Goal: Information Seeking & Learning: Learn about a topic

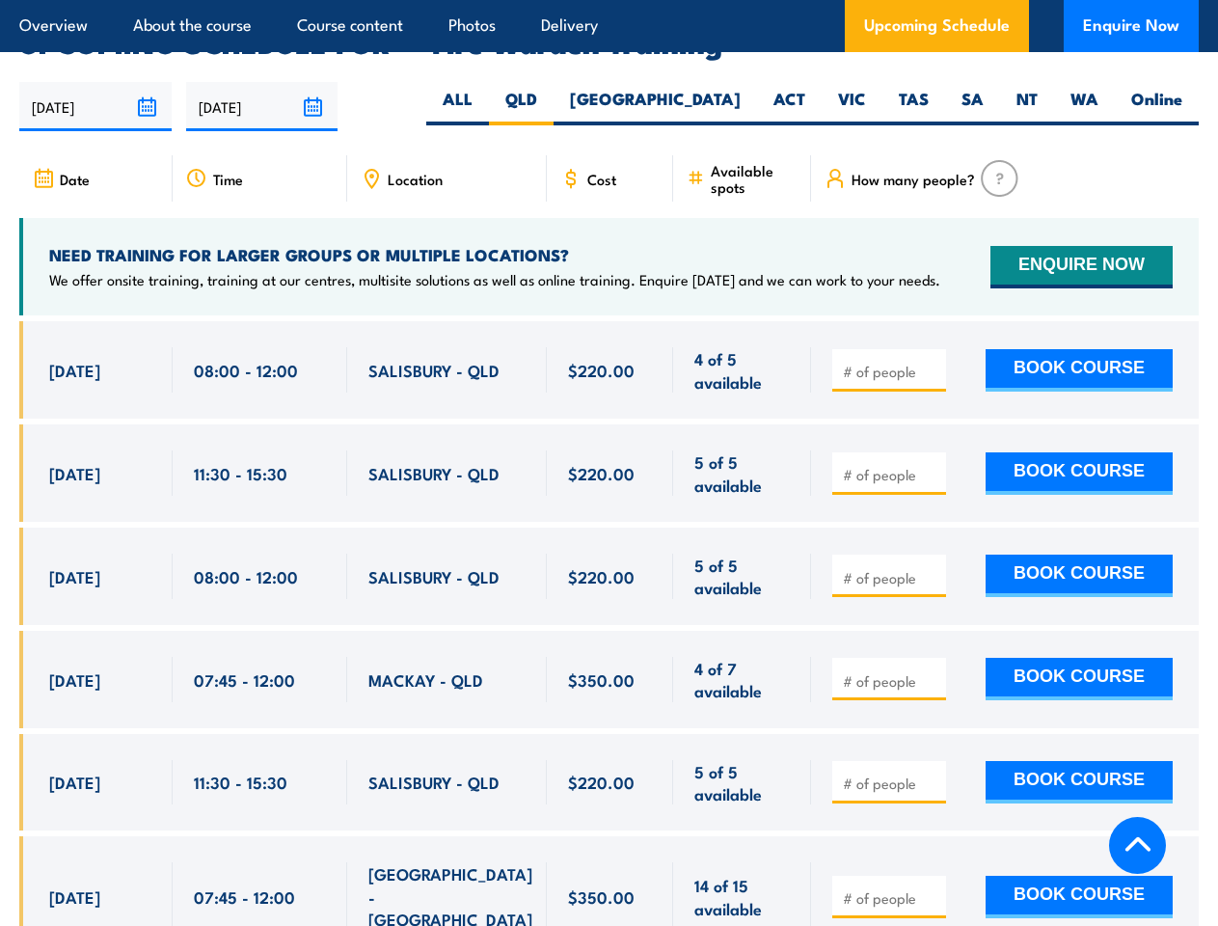
click at [609, 0] on article "Overview About the course Course content Photos Delivery Upcoming Schedule Enqu…" at bounding box center [609, 26] width 1180 height 52
click at [95, 82] on input "[DATE]" at bounding box center [95, 106] width 152 height 49
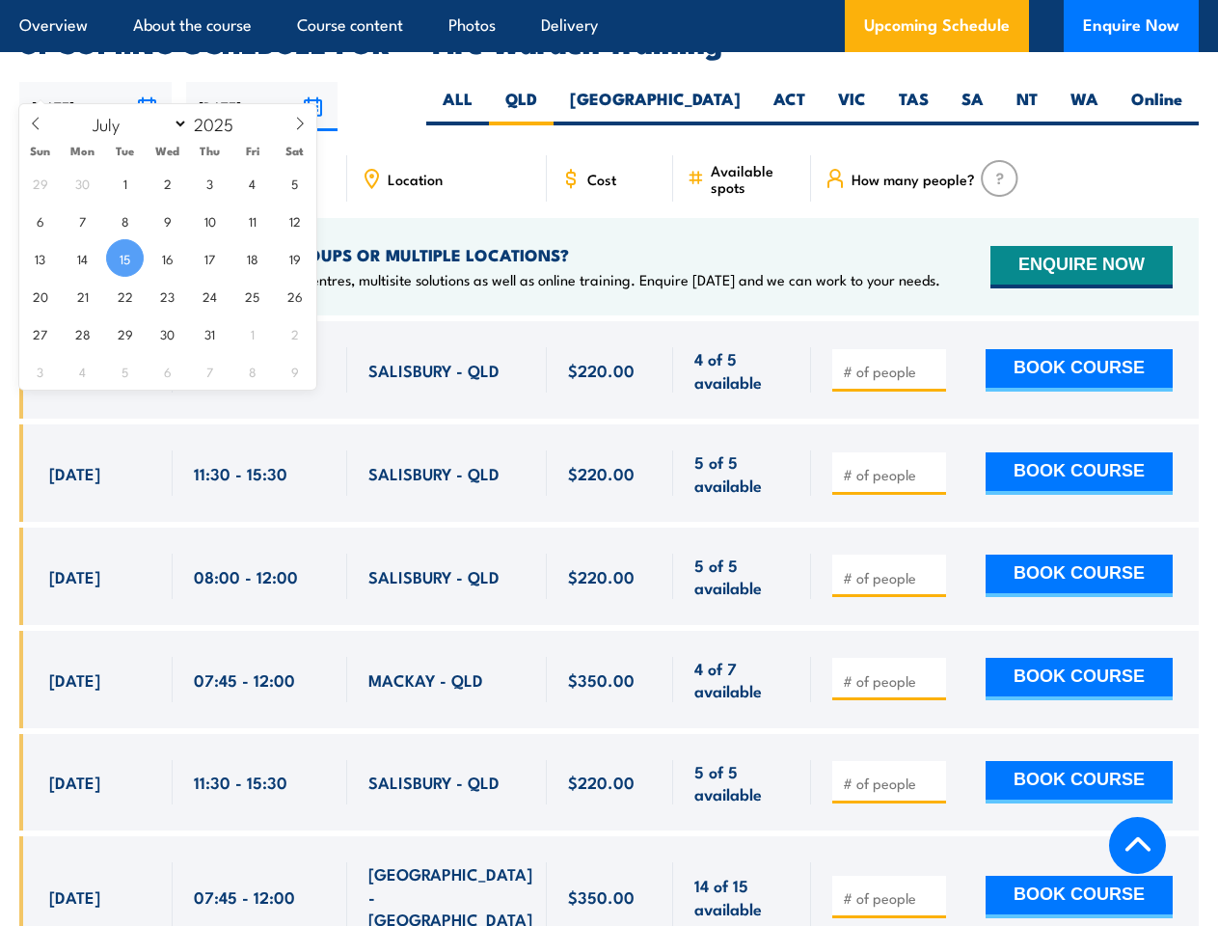
click at [262, 82] on input "[DATE]" at bounding box center [262, 106] width 152 height 49
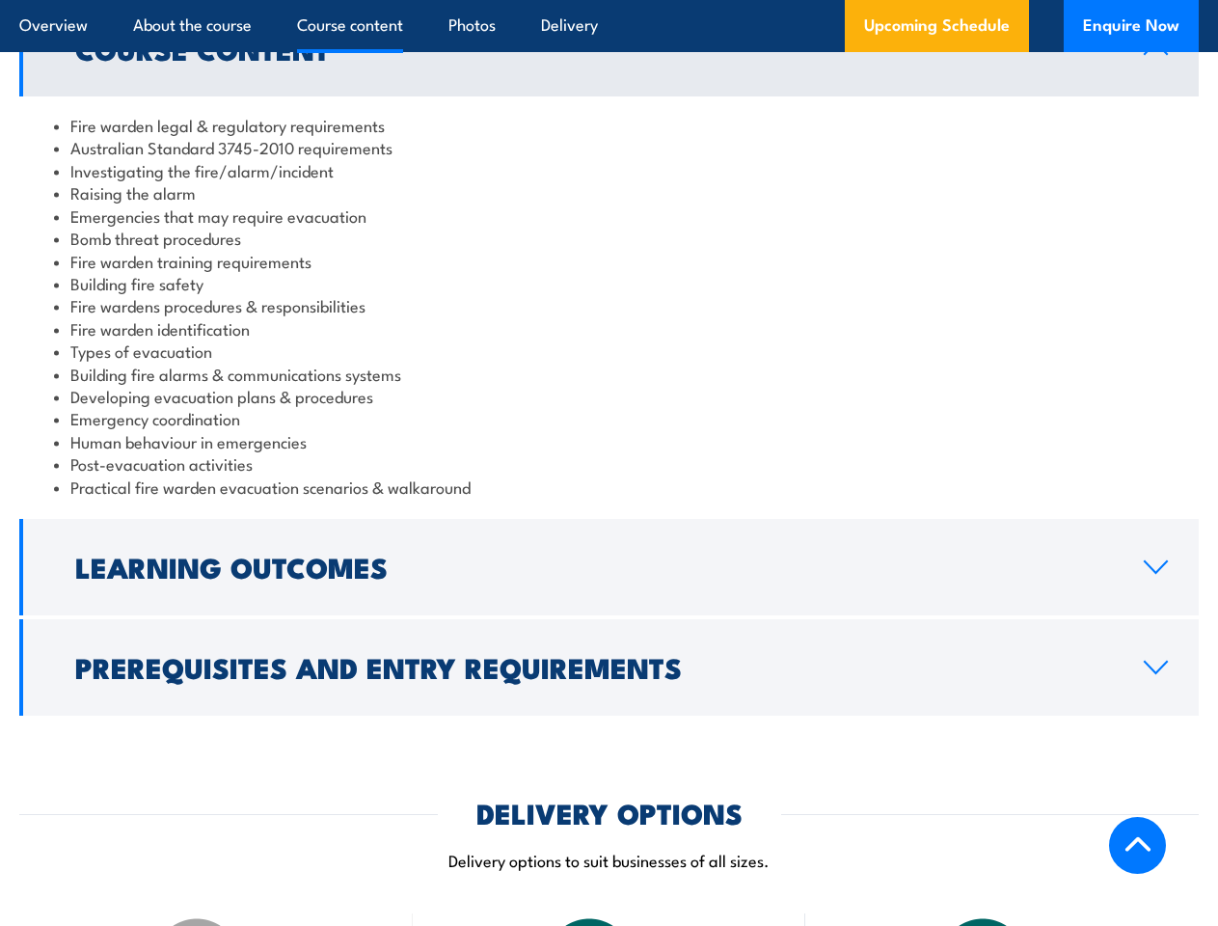
click at [609, 0] on article "Overview About the course Course content Photos Delivery Upcoming Schedule Enqu…" at bounding box center [609, 26] width 1180 height 52
click at [609, 567] on h2 "Learning Outcomes" at bounding box center [594, 566] width 1038 height 25
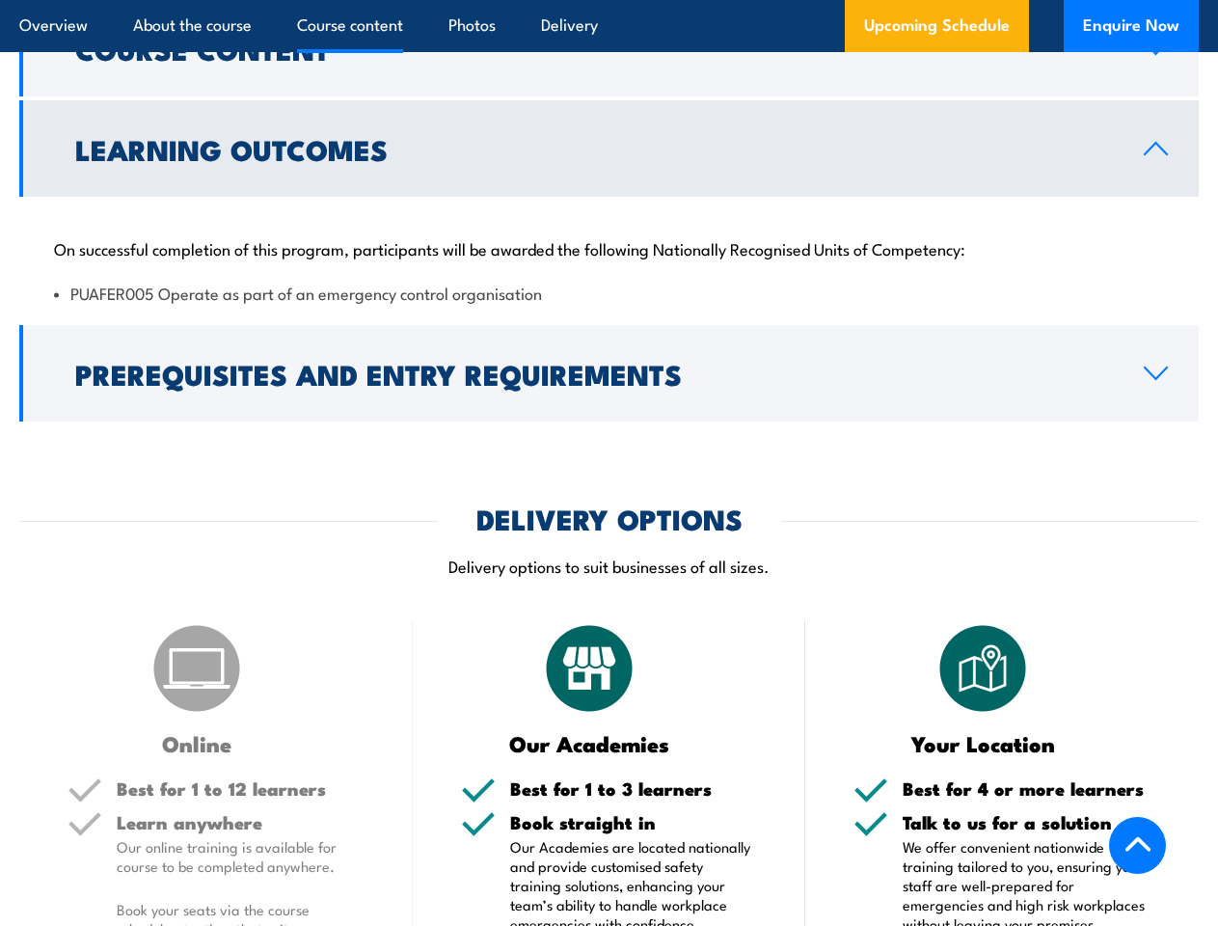
click at [609, 667] on img at bounding box center [589, 668] width 96 height 96
